Goal: Register for event/course

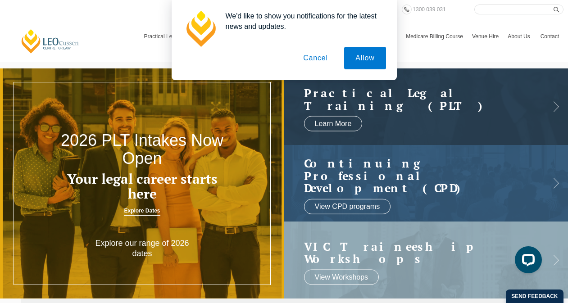
click at [317, 58] on button "Cancel" at bounding box center [315, 58] width 47 height 23
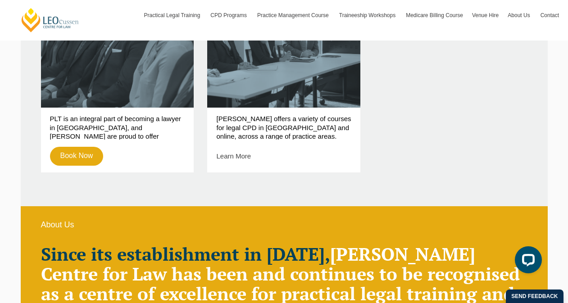
scroll to position [428, 0]
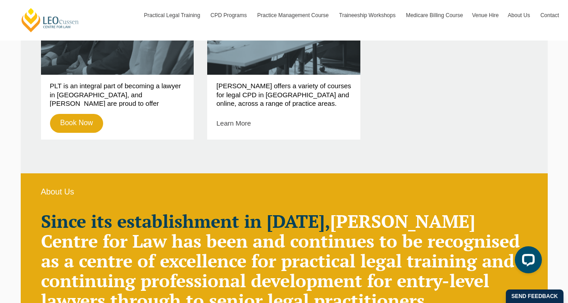
click at [123, 91] on p "PLT is an integral part of becoming a lawyer in Australia, and Leo Cussen are p…" at bounding box center [117, 94] width 135 height 25
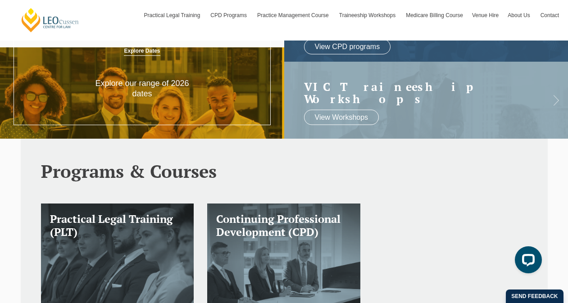
scroll to position [36, 0]
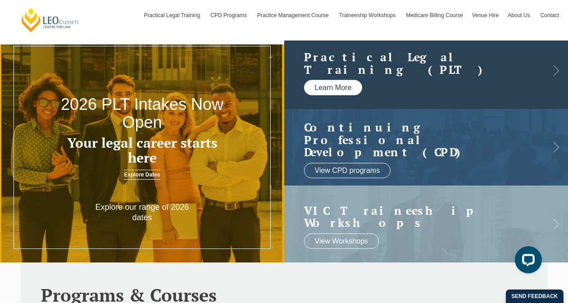
click at [337, 90] on link "Learn More" at bounding box center [333, 87] width 59 height 15
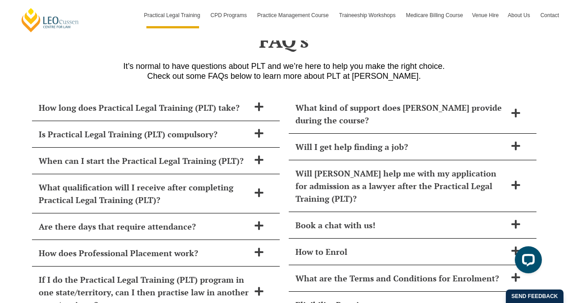
scroll to position [3656, 0]
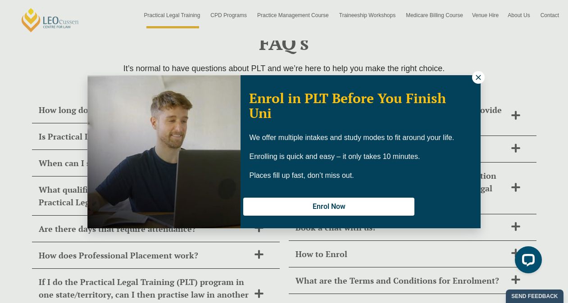
click at [480, 82] on button at bounding box center [478, 77] width 13 height 13
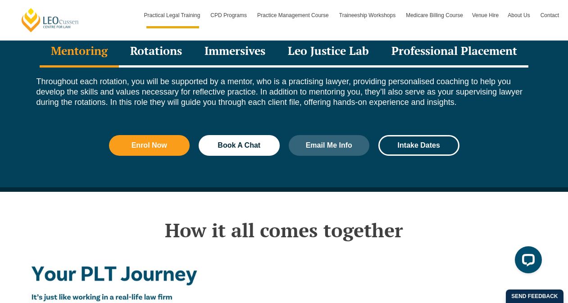
scroll to position [1287, 0]
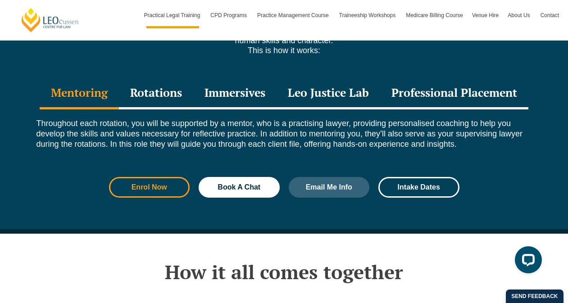
click at [162, 184] on span "Enrol Now" at bounding box center [150, 187] width 36 height 7
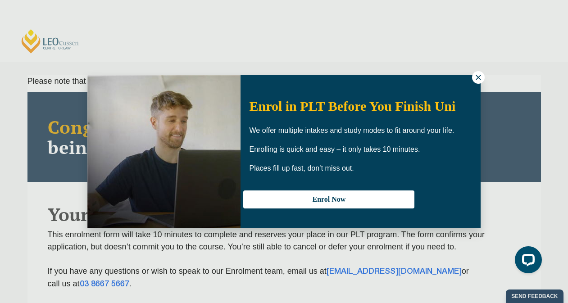
click at [477, 81] on icon at bounding box center [478, 77] width 8 height 8
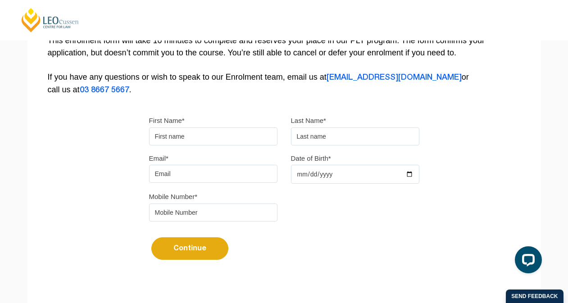
scroll to position [195, 0]
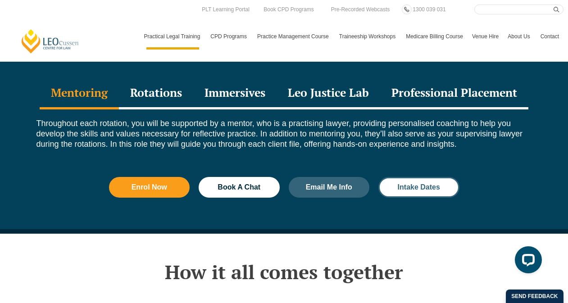
click at [399, 184] on span "Intake Dates" at bounding box center [419, 187] width 42 height 7
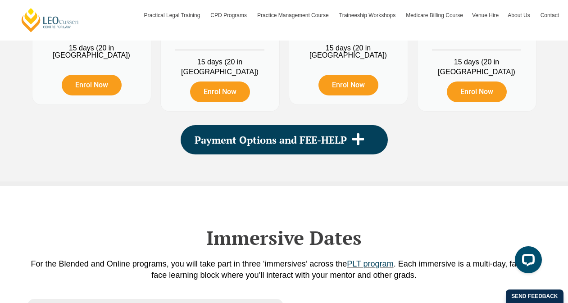
scroll to position [1198, 0]
